Goal: Navigation & Orientation: Find specific page/section

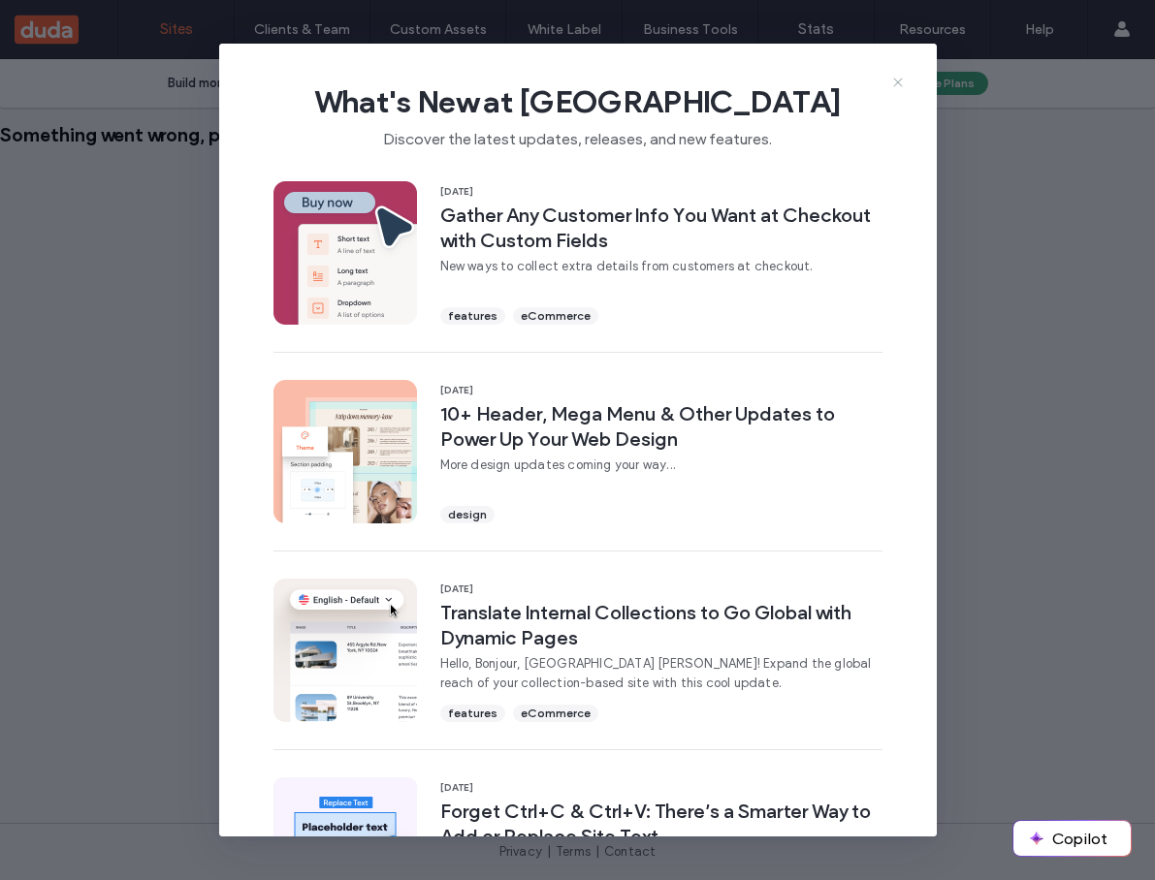
click at [899, 85] on icon at bounding box center [898, 83] width 16 height 16
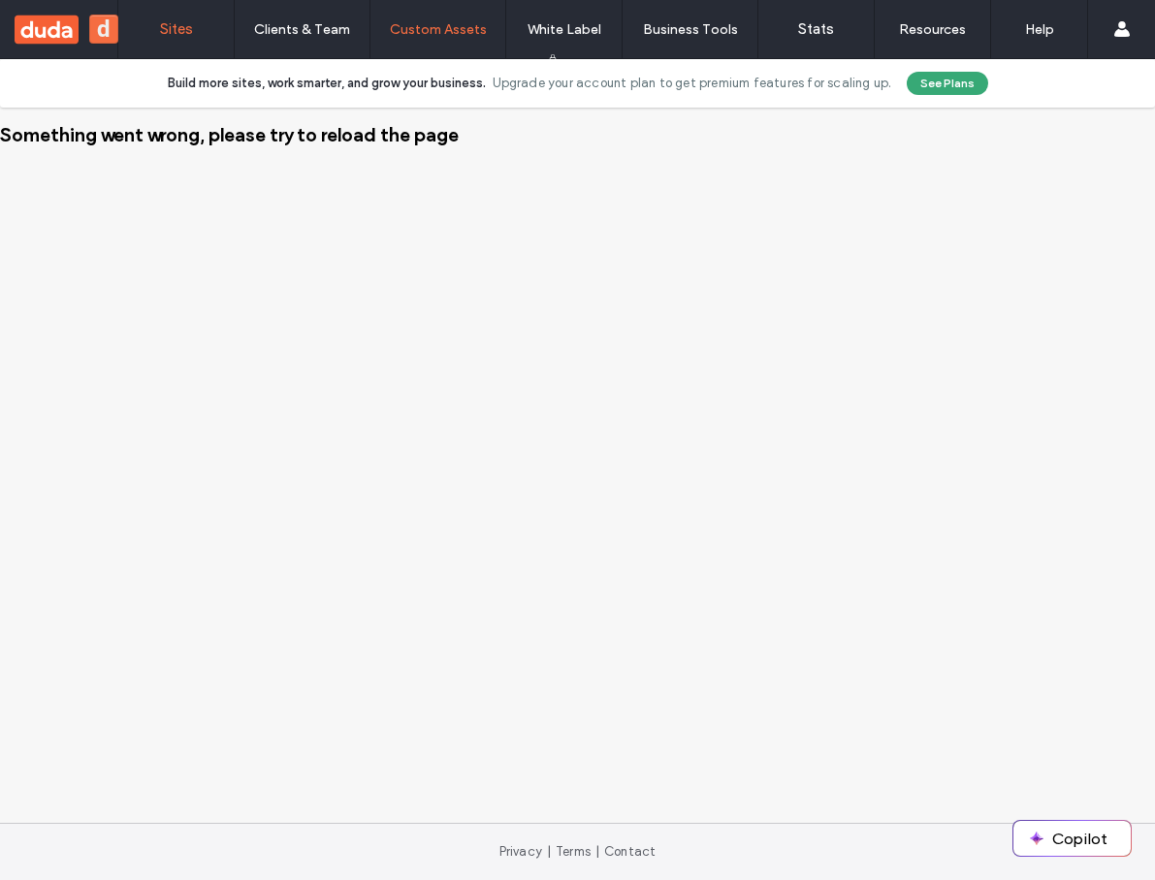
click at [425, 27] on label "Custom Assets" at bounding box center [438, 29] width 97 height 16
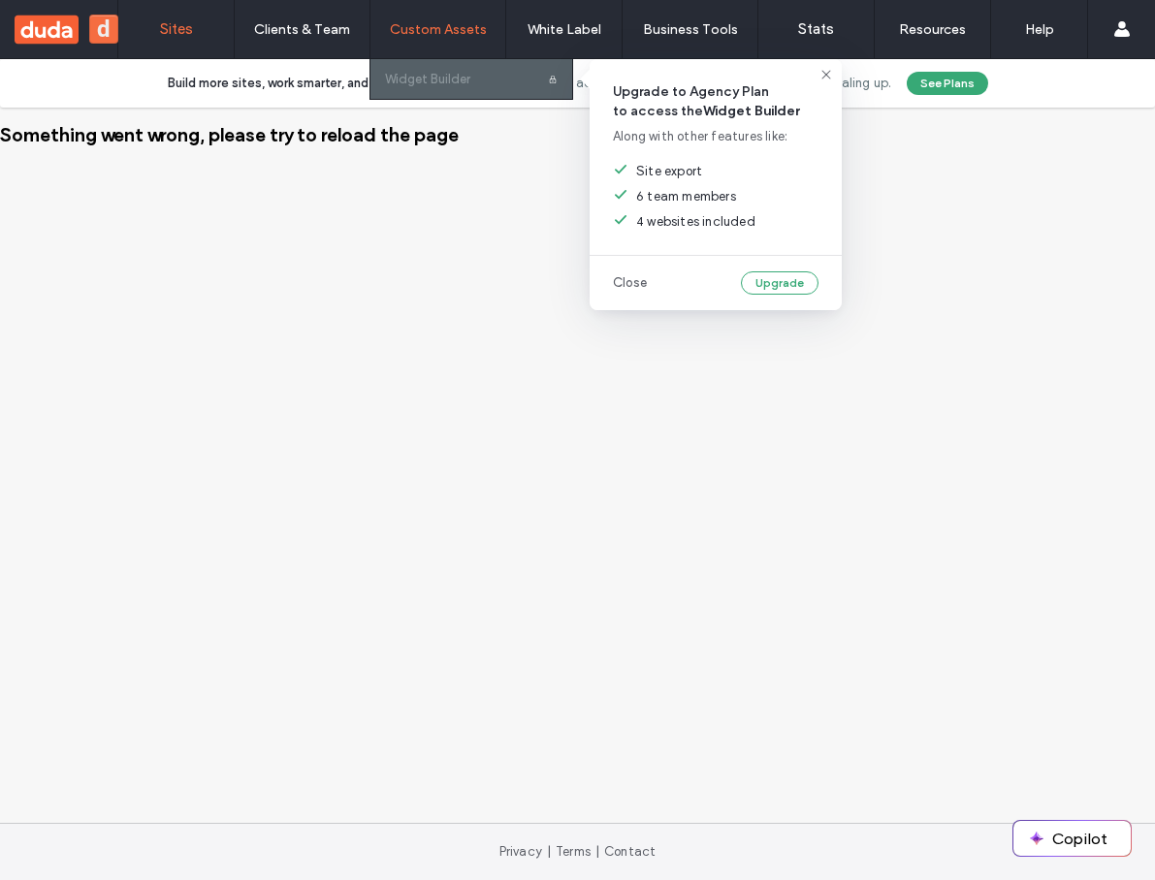
click at [502, 85] on div at bounding box center [471, 79] width 202 height 40
click at [445, 83] on div at bounding box center [471, 79] width 202 height 40
